Goal: Find specific page/section: Find specific page/section

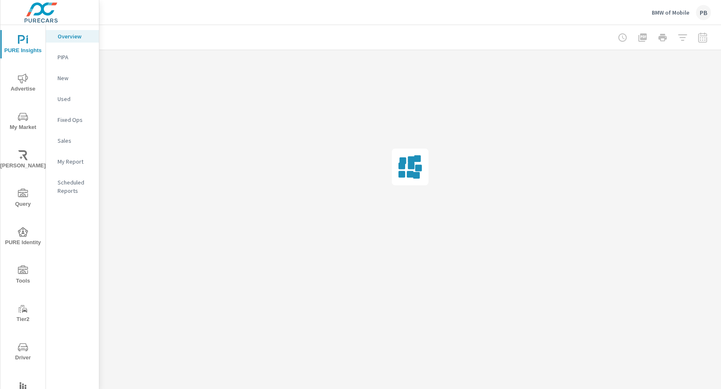
click at [25, 266] on icon "nav menu" at bounding box center [23, 271] width 10 height 10
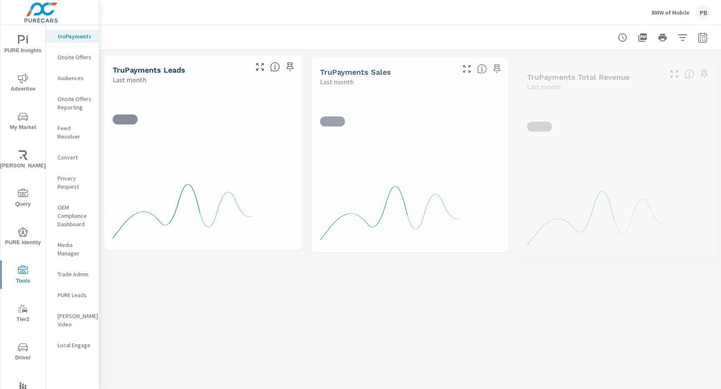
click at [21, 266] on icon "nav menu" at bounding box center [23, 271] width 10 height 10
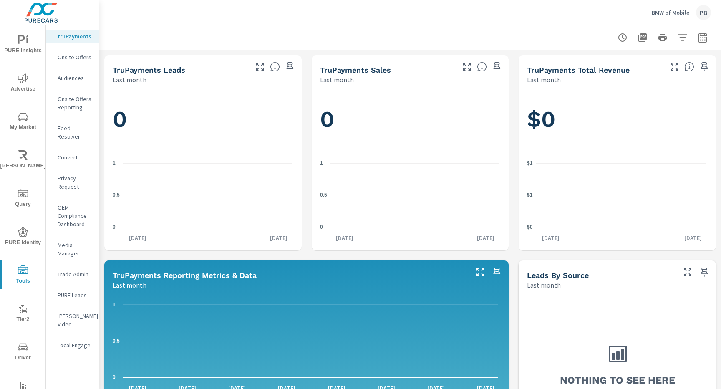
click at [18, 270] on icon "nav menu" at bounding box center [23, 271] width 10 height 10
click at [24, 343] on icon "nav menu" at bounding box center [23, 347] width 10 height 10
